Goal: Check status: Check status

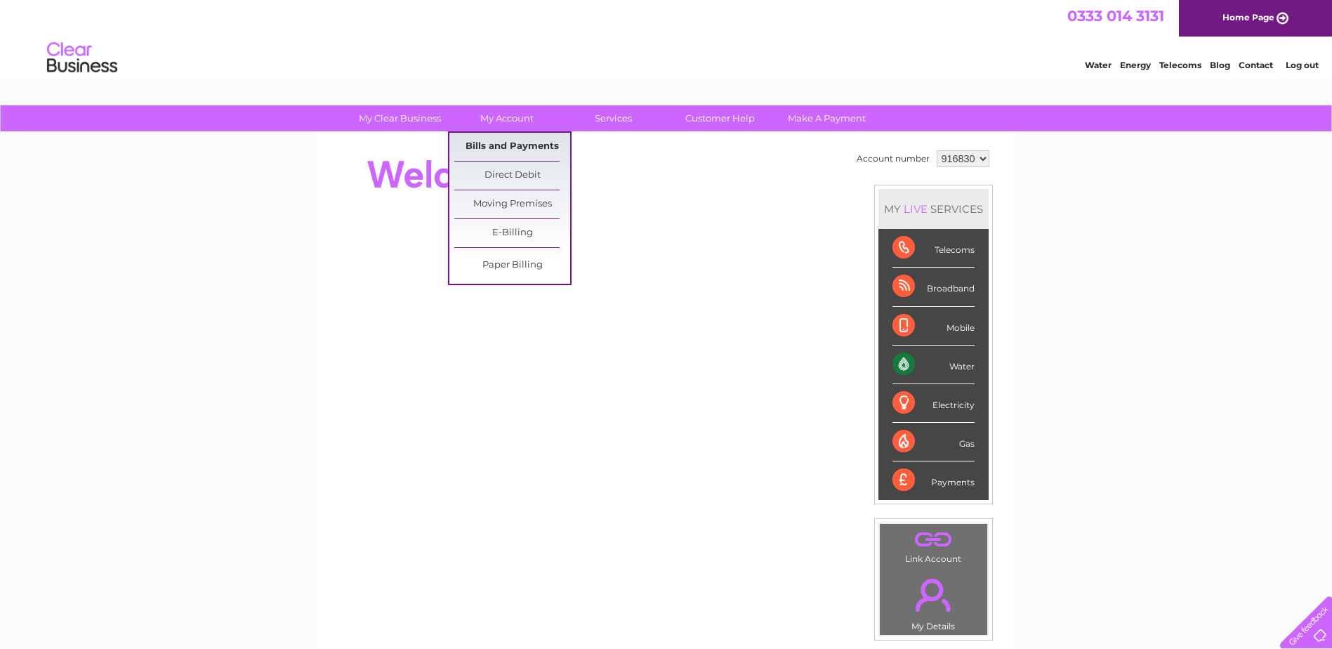
click at [506, 151] on link "Bills and Payments" at bounding box center [512, 147] width 116 height 28
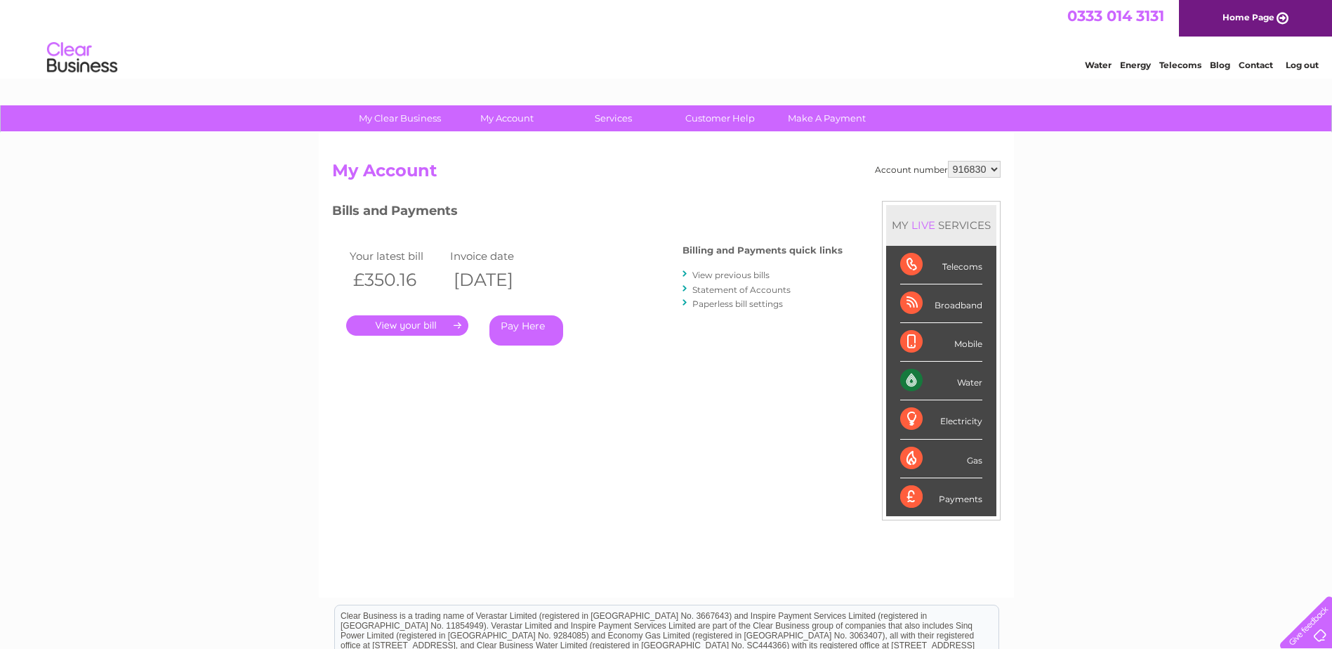
click at [421, 329] on link "." at bounding box center [407, 325] width 122 height 20
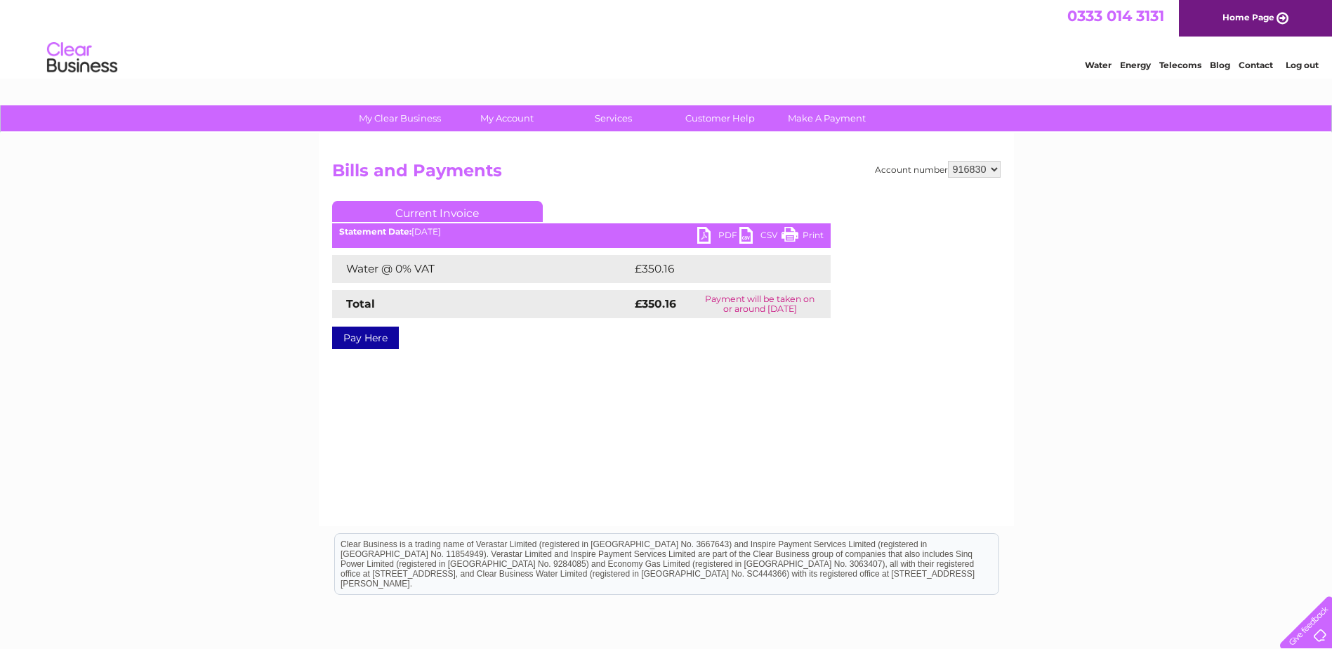
click at [714, 232] on link "PDF" at bounding box center [718, 237] width 42 height 20
